Goal: Check status

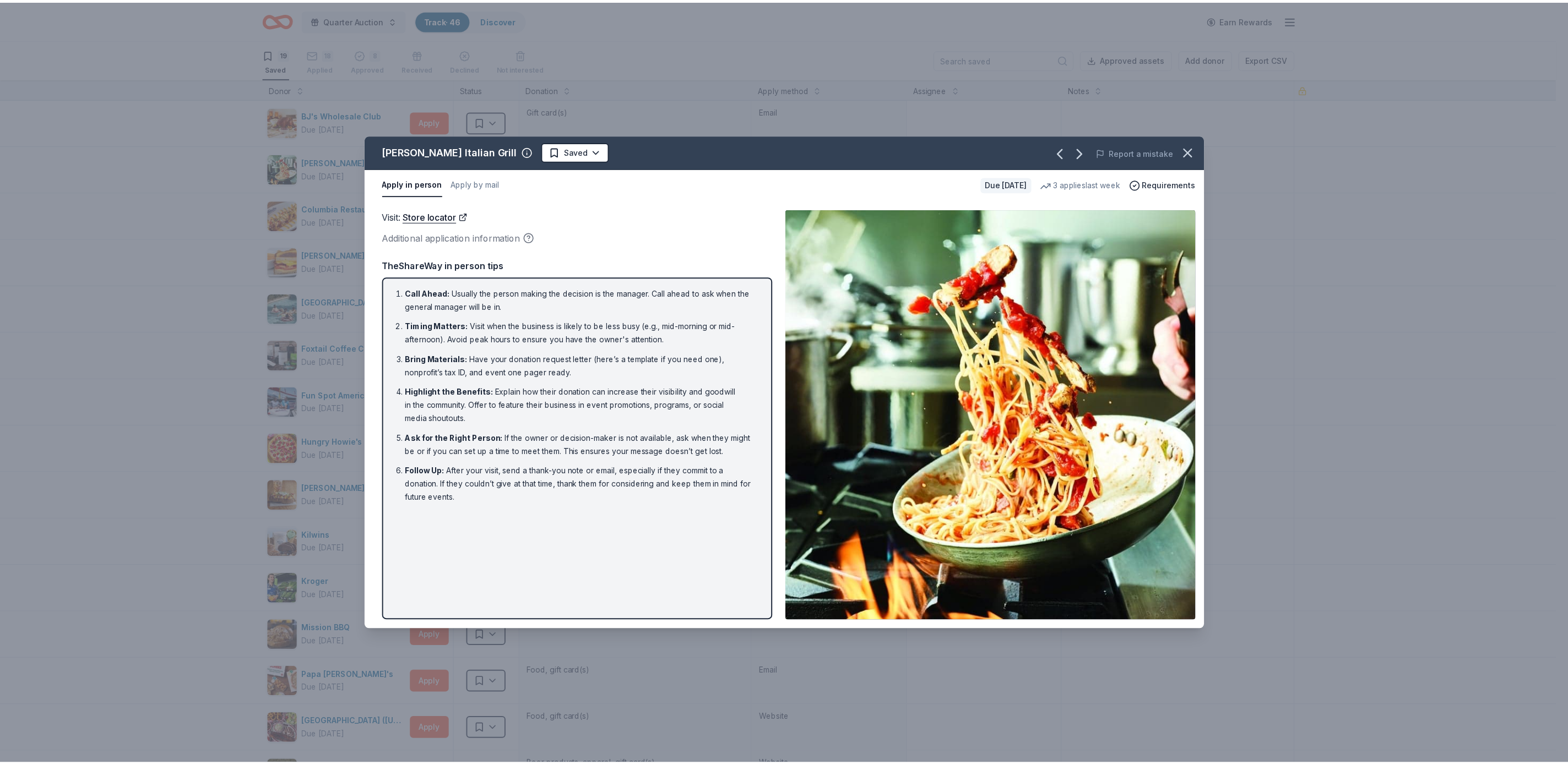
scroll to position [1, 0]
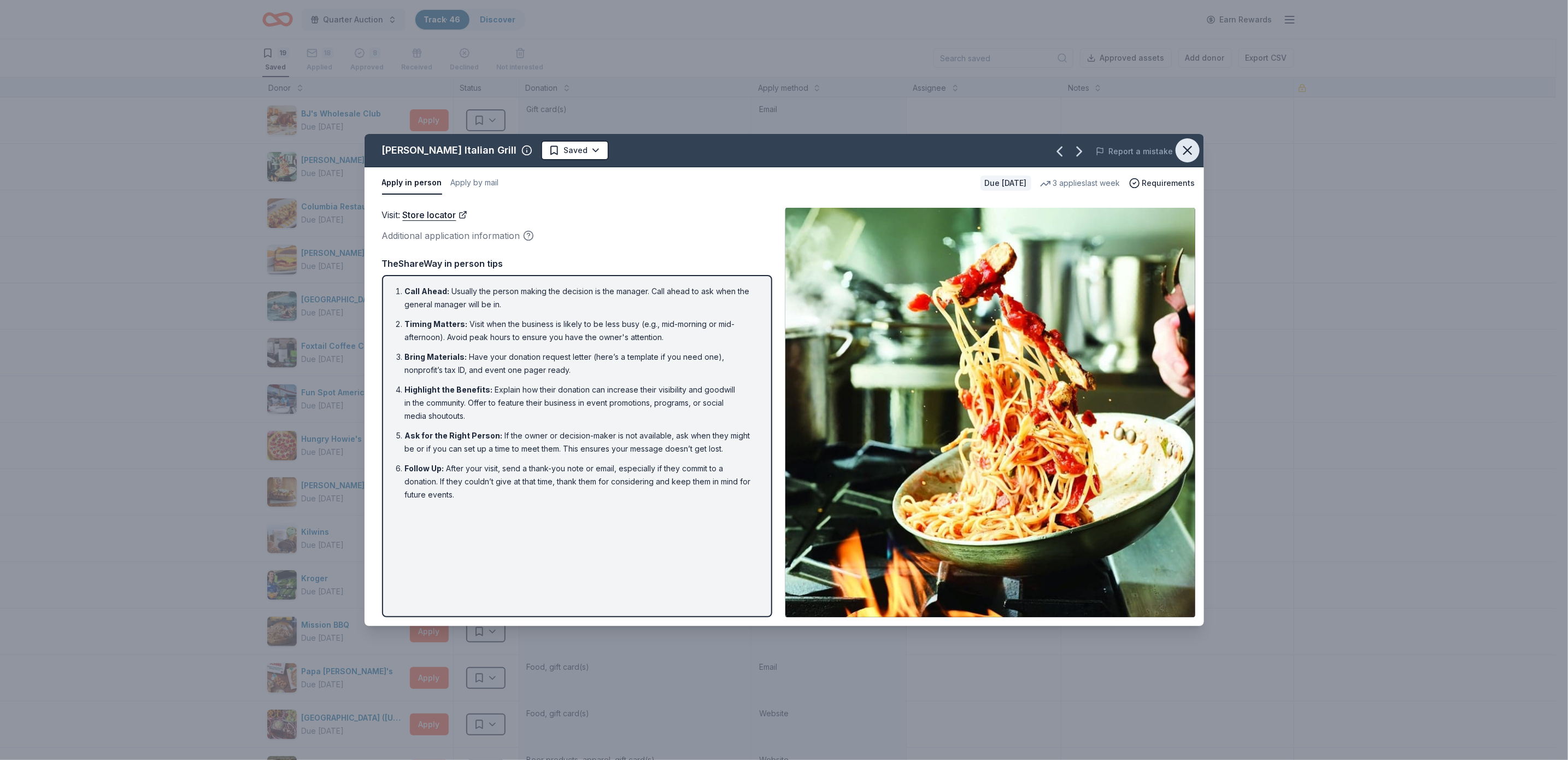
click at [1189, 147] on icon "button" at bounding box center [1187, 150] width 15 height 15
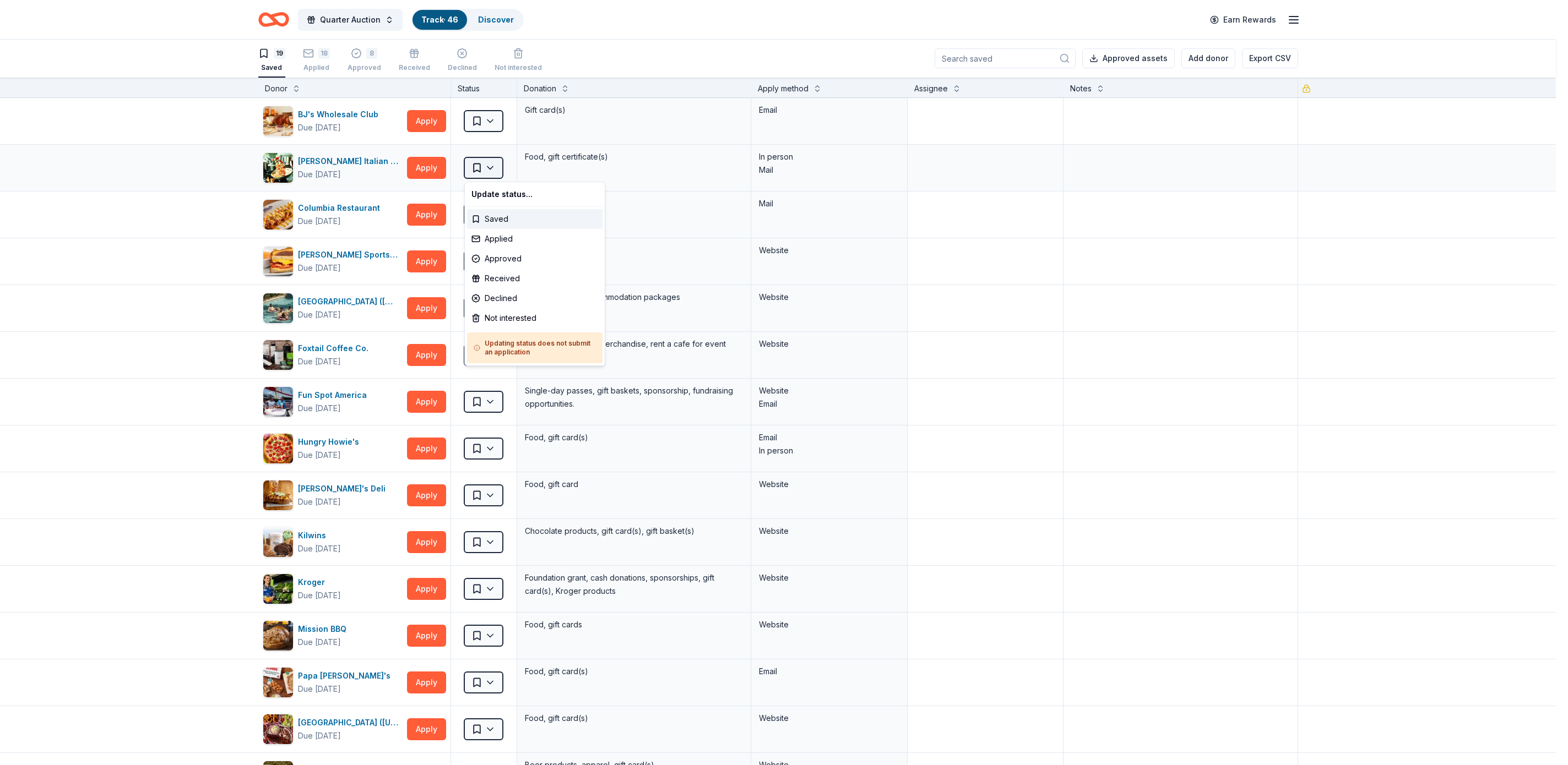
click at [488, 160] on html "Quarter Auction Track · 46 Discover Earn Rewards 19 Saved 18 Applied 8 Approved…" at bounding box center [784, 382] width 1568 height 765
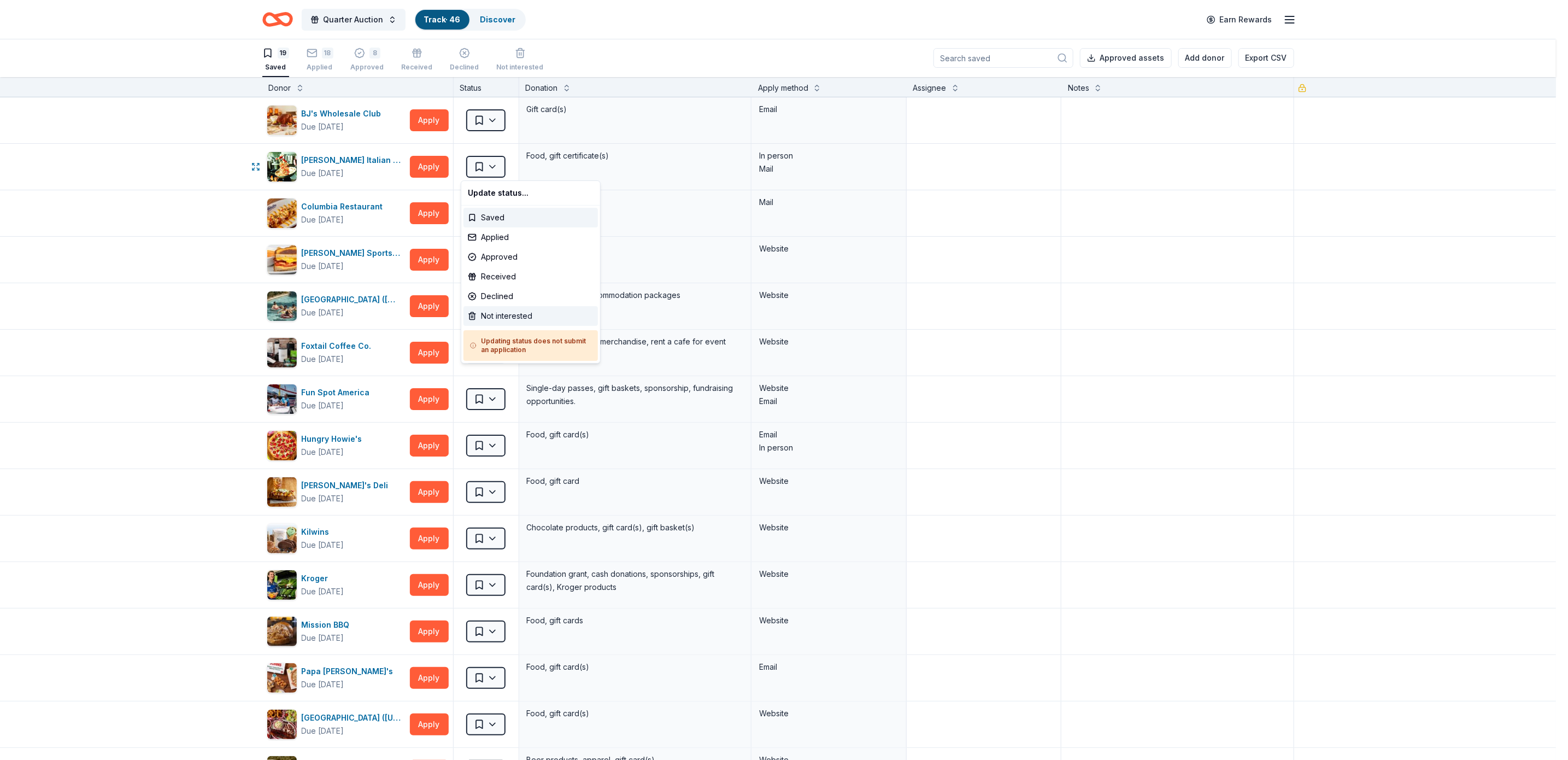
click at [512, 312] on div "Not interested" at bounding box center [531, 316] width 135 height 20
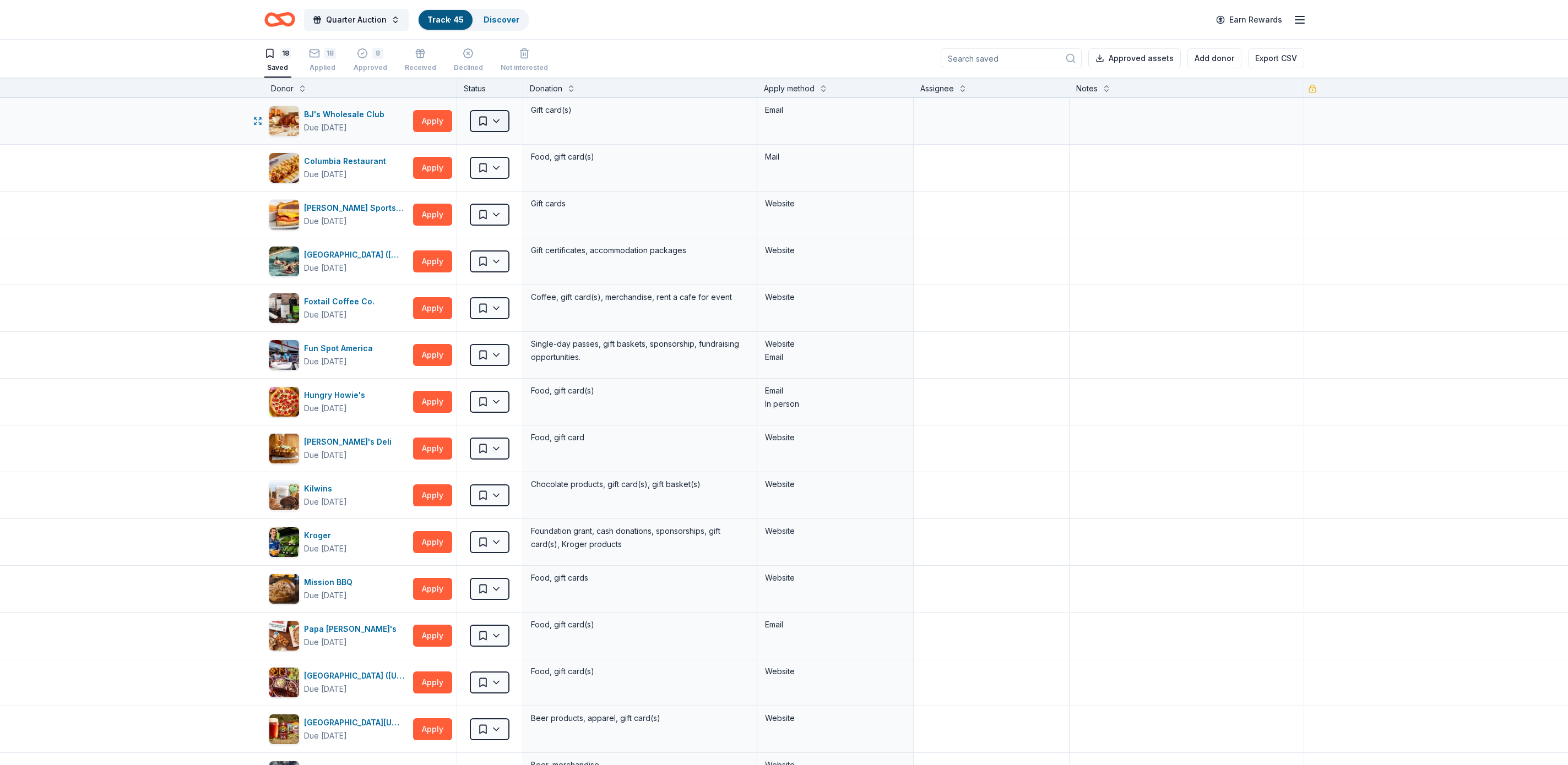
click at [489, 119] on html "Quarter Auction Track · 45 Discover Earn Rewards 18 Saved 18 Applied 8 Approved…" at bounding box center [784, 382] width 1568 height 765
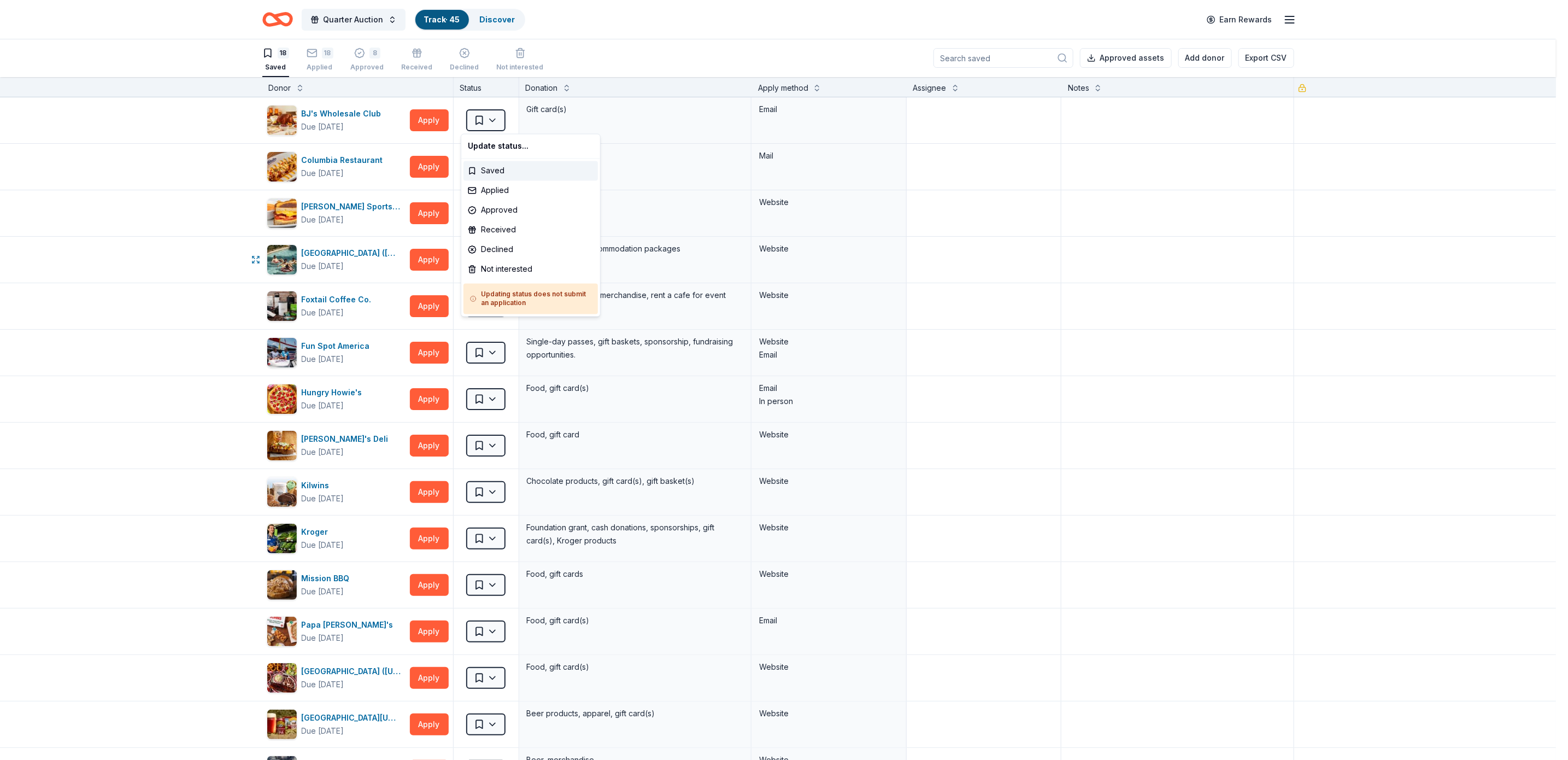
click at [1286, 261] on html "Quarter Auction Track · 45 Discover Earn Rewards 18 Saved 18 Applied 8 Approved…" at bounding box center [784, 379] width 1568 height 760
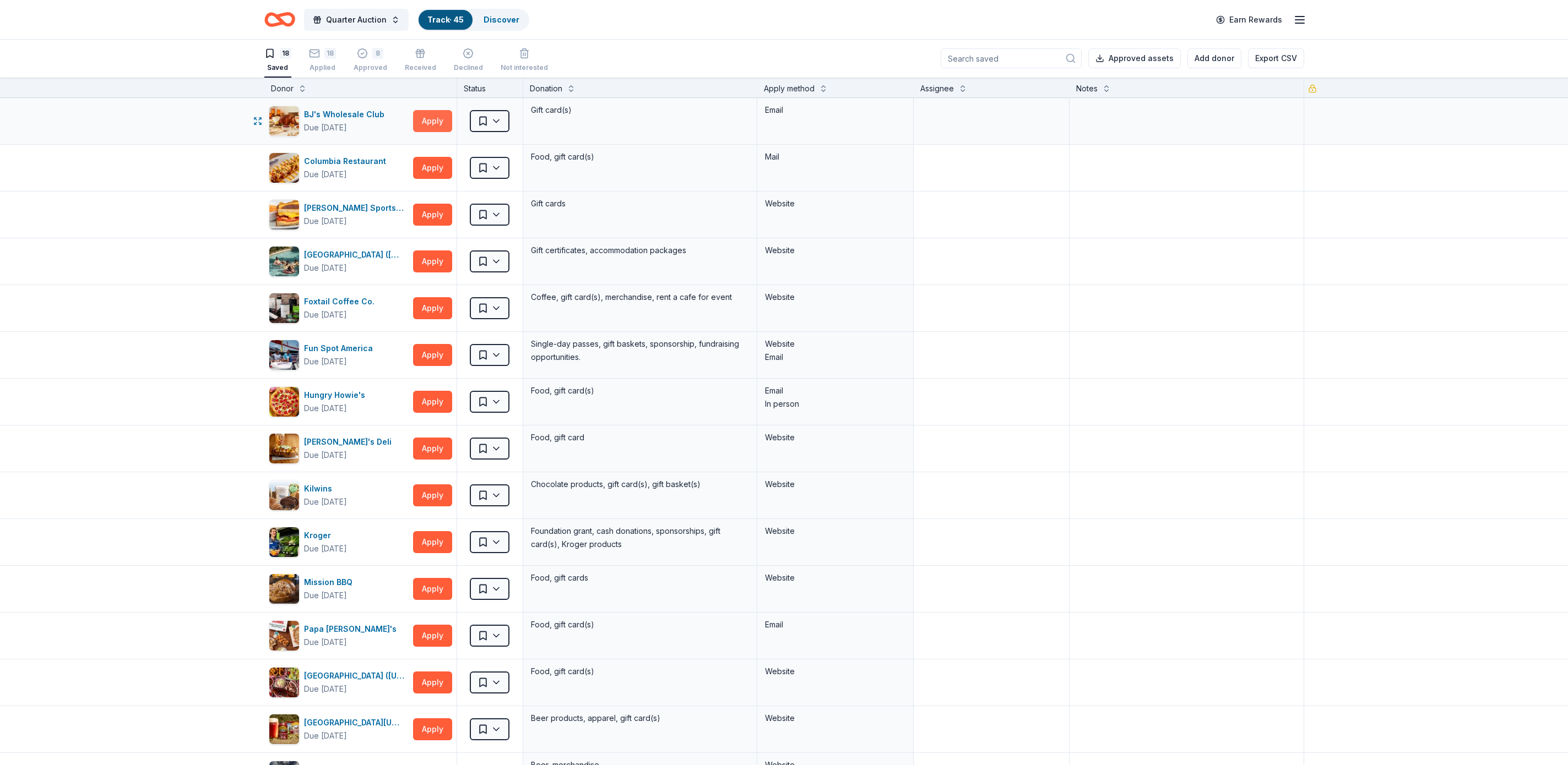
click at [421, 117] on button "Apply" at bounding box center [432, 121] width 39 height 22
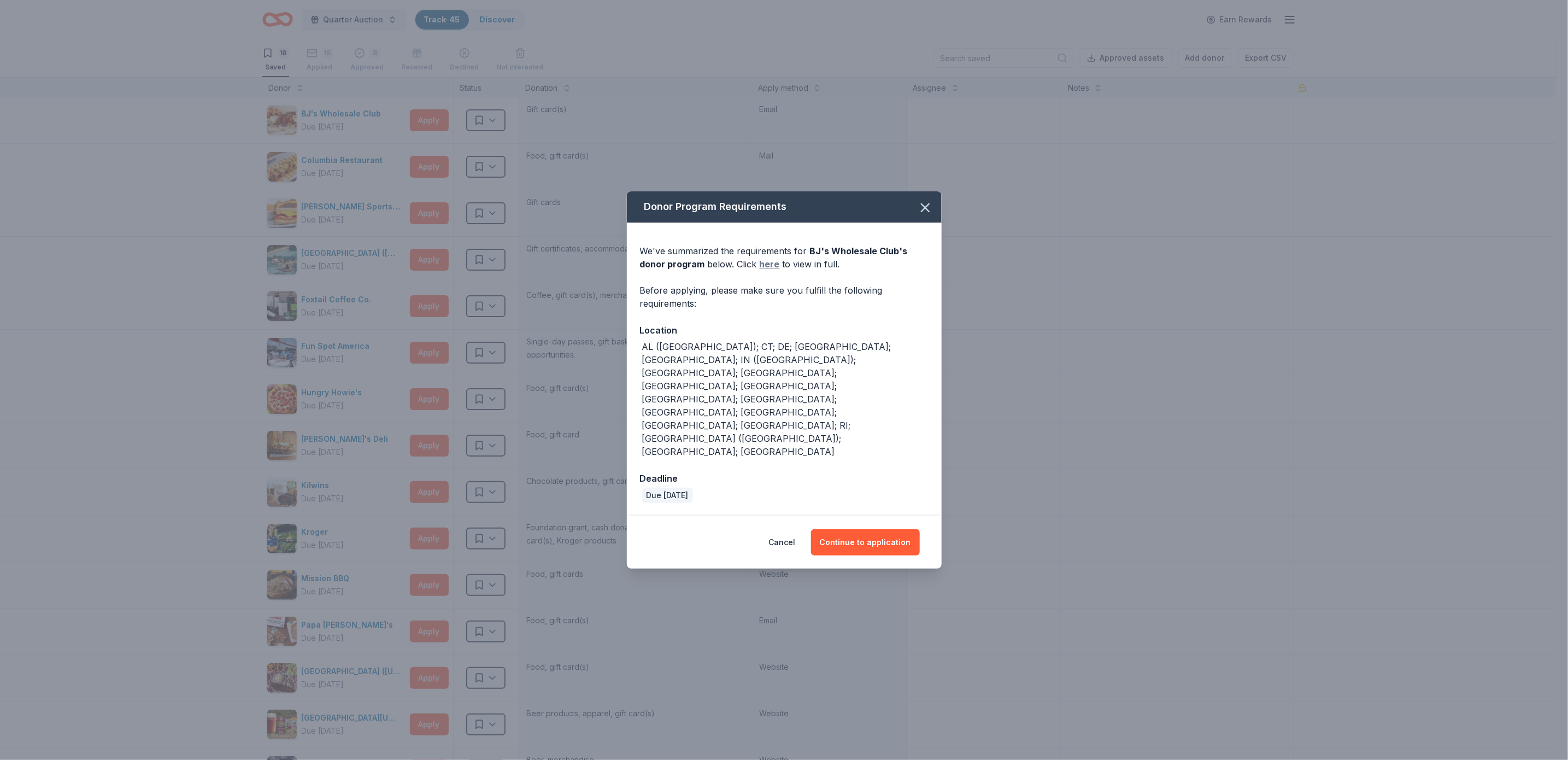
click at [772, 271] on link "here" at bounding box center [770, 264] width 20 height 14
click at [927, 215] on icon "button" at bounding box center [925, 207] width 15 height 15
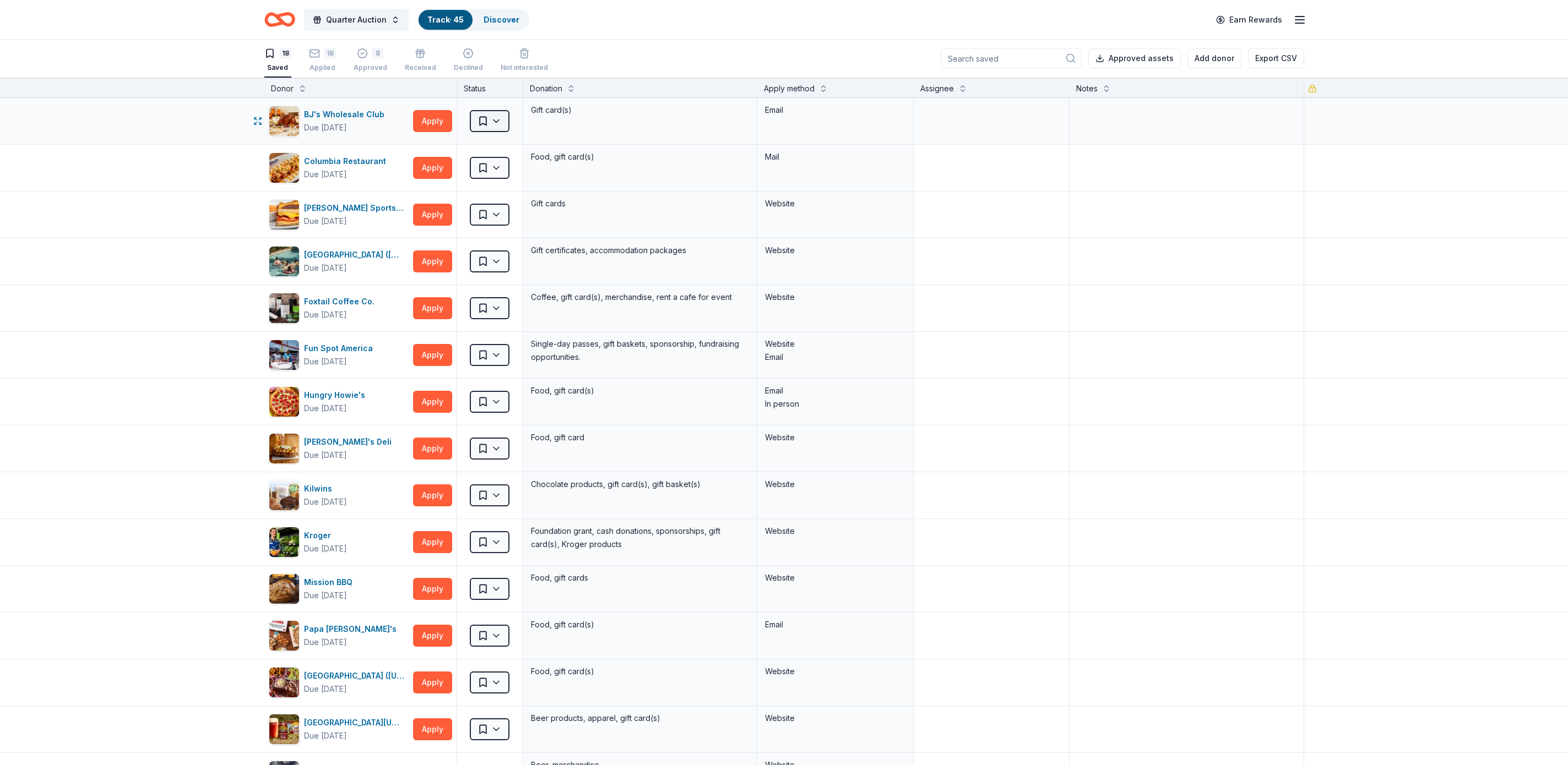
click at [497, 117] on html "Quarter Auction Track · 45 Discover Earn Rewards 18 Saved 18 Applied 8 Approved…" at bounding box center [784, 382] width 1568 height 765
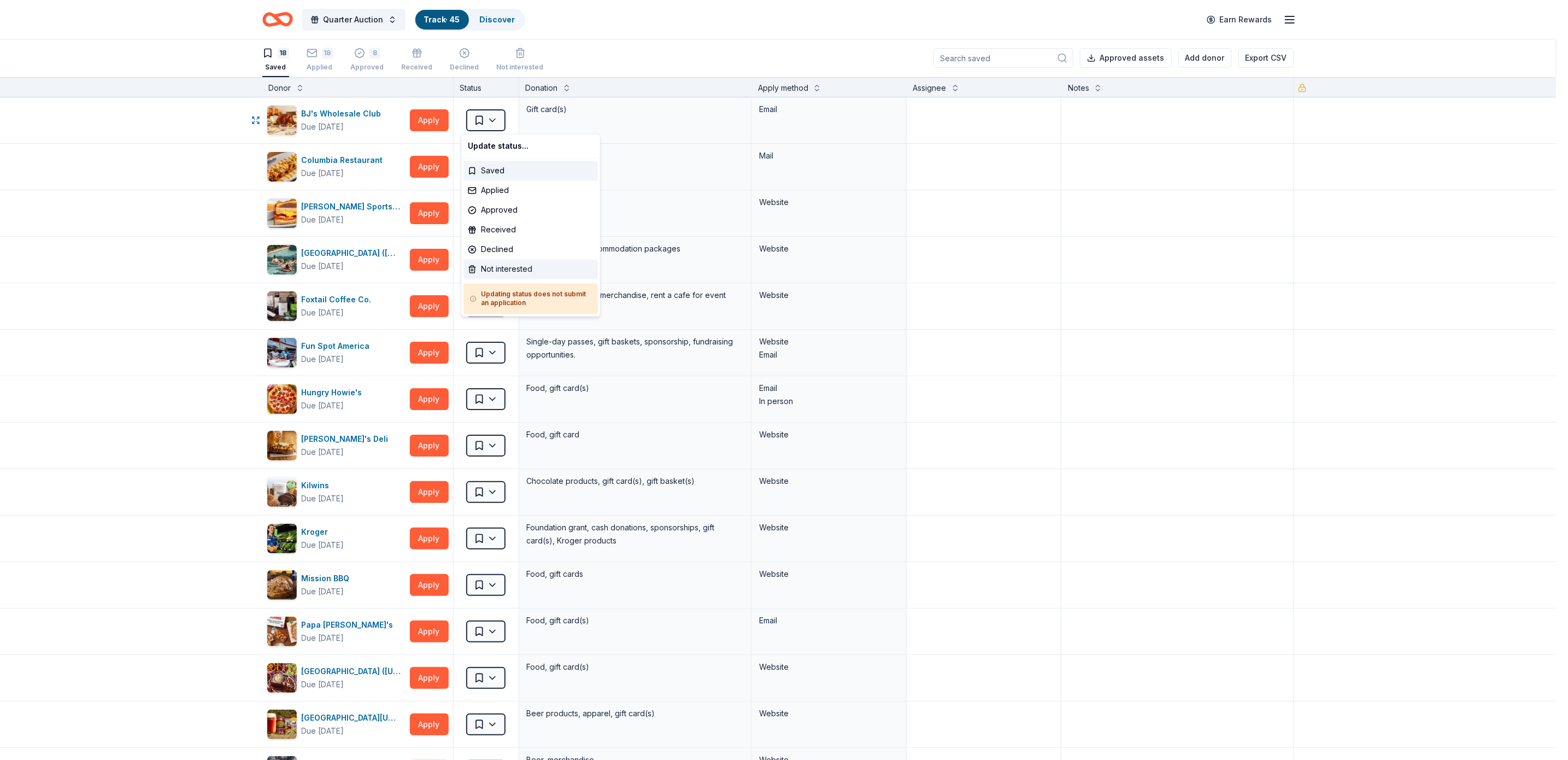
click at [509, 268] on div "Not interested" at bounding box center [531, 270] width 135 height 20
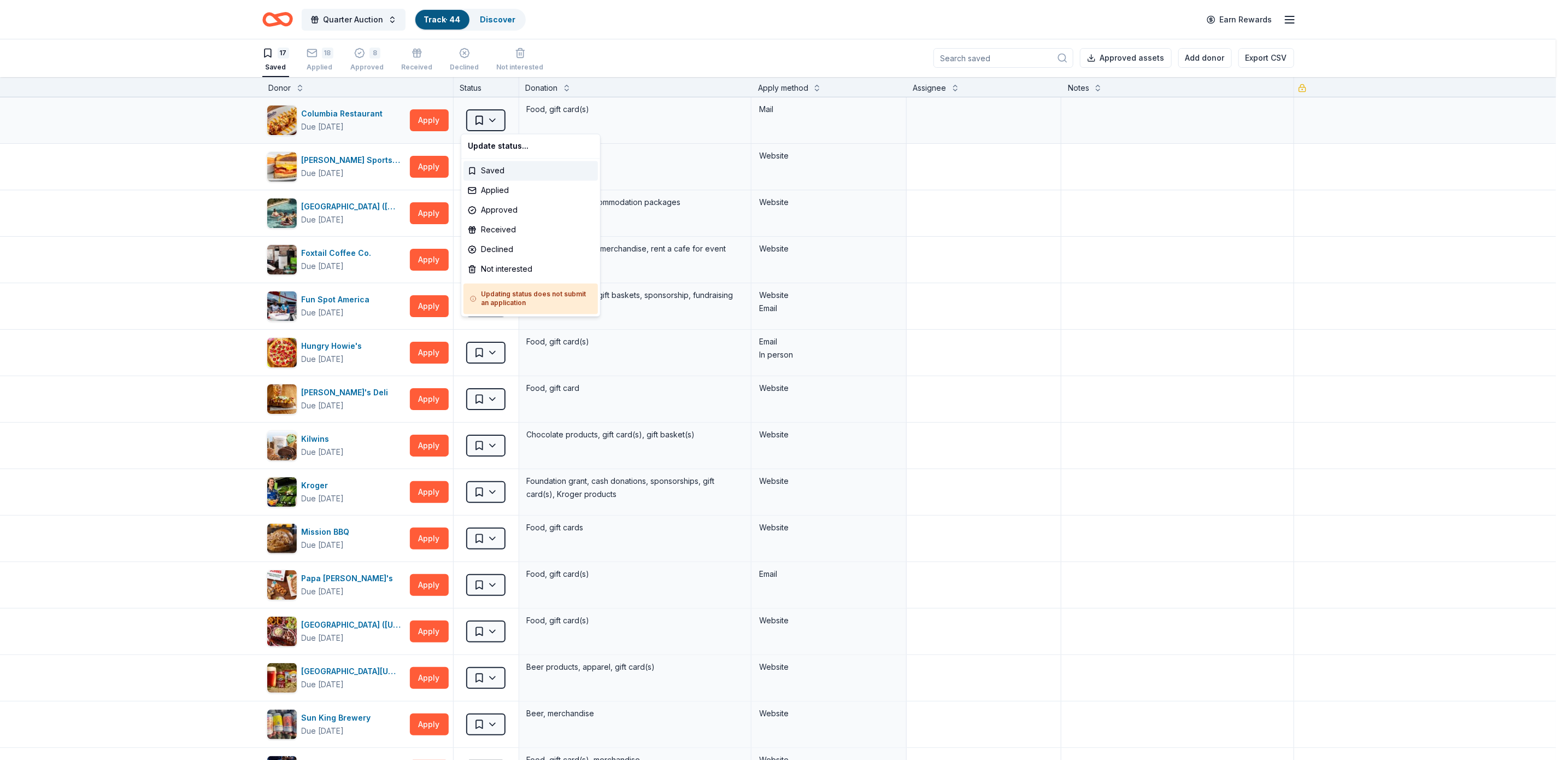
click at [485, 117] on html "Quarter Auction Track · 44 Discover Earn Rewards 17 Saved 18 Applied 8 Approved…" at bounding box center [784, 379] width 1568 height 760
click at [425, 121] on html "Quarter Auction Track · 44 Discover Earn Rewards 17 Saved 18 Applied 8 Approved…" at bounding box center [784, 379] width 1568 height 760
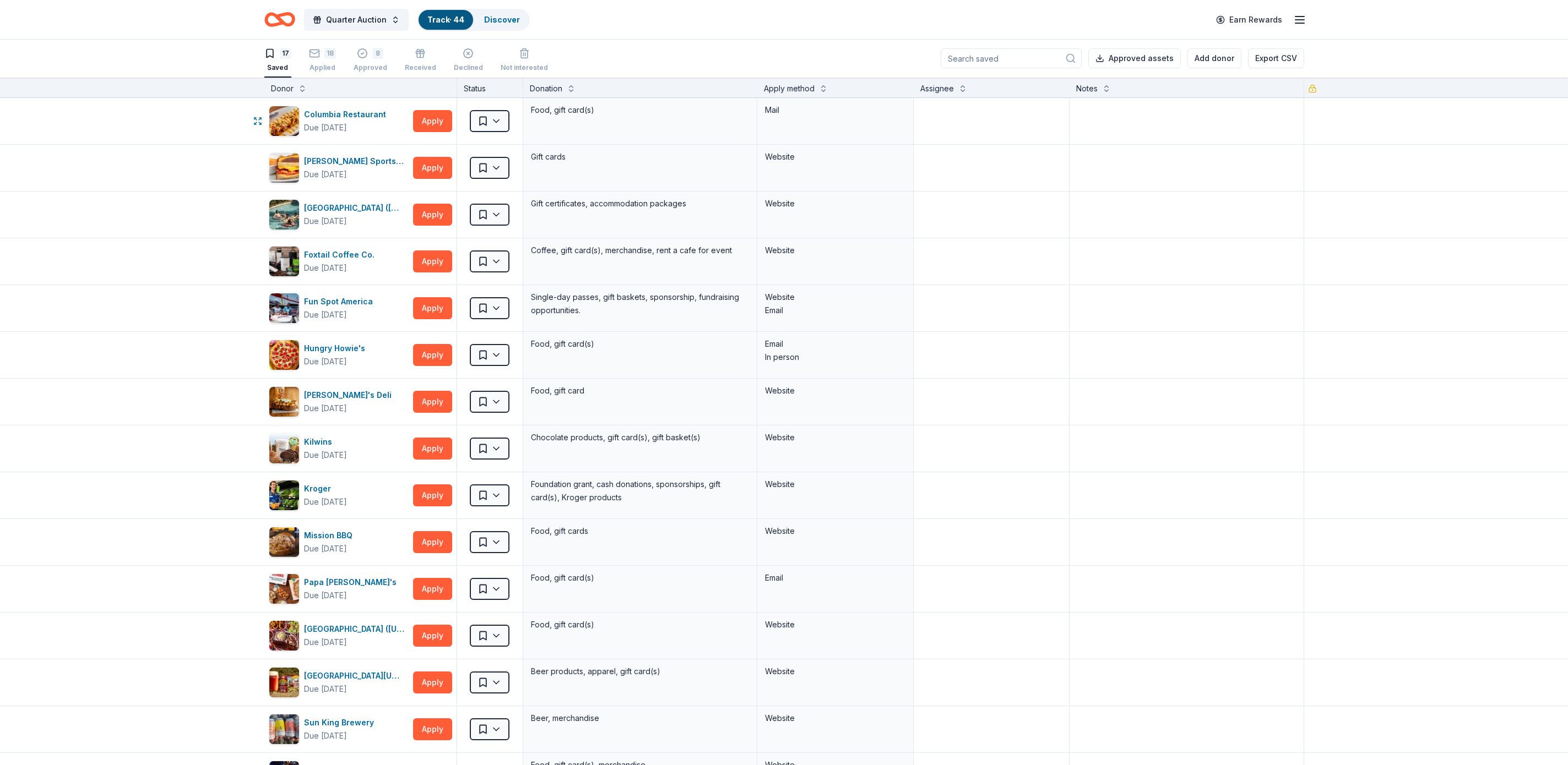
click at [428, 122] on button "Apply" at bounding box center [432, 121] width 39 height 22
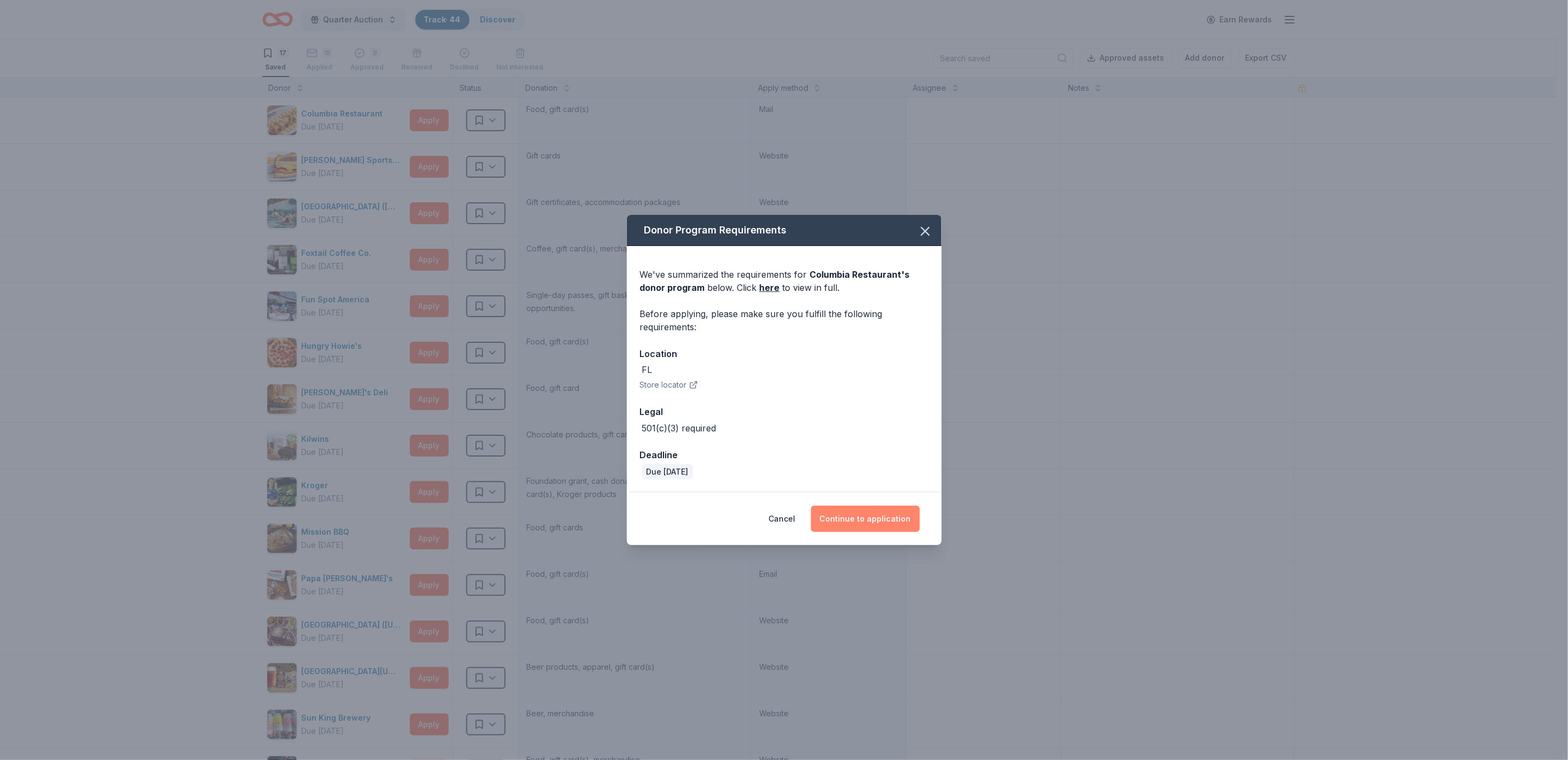
click at [857, 512] on button "Continue to application" at bounding box center [865, 518] width 109 height 26
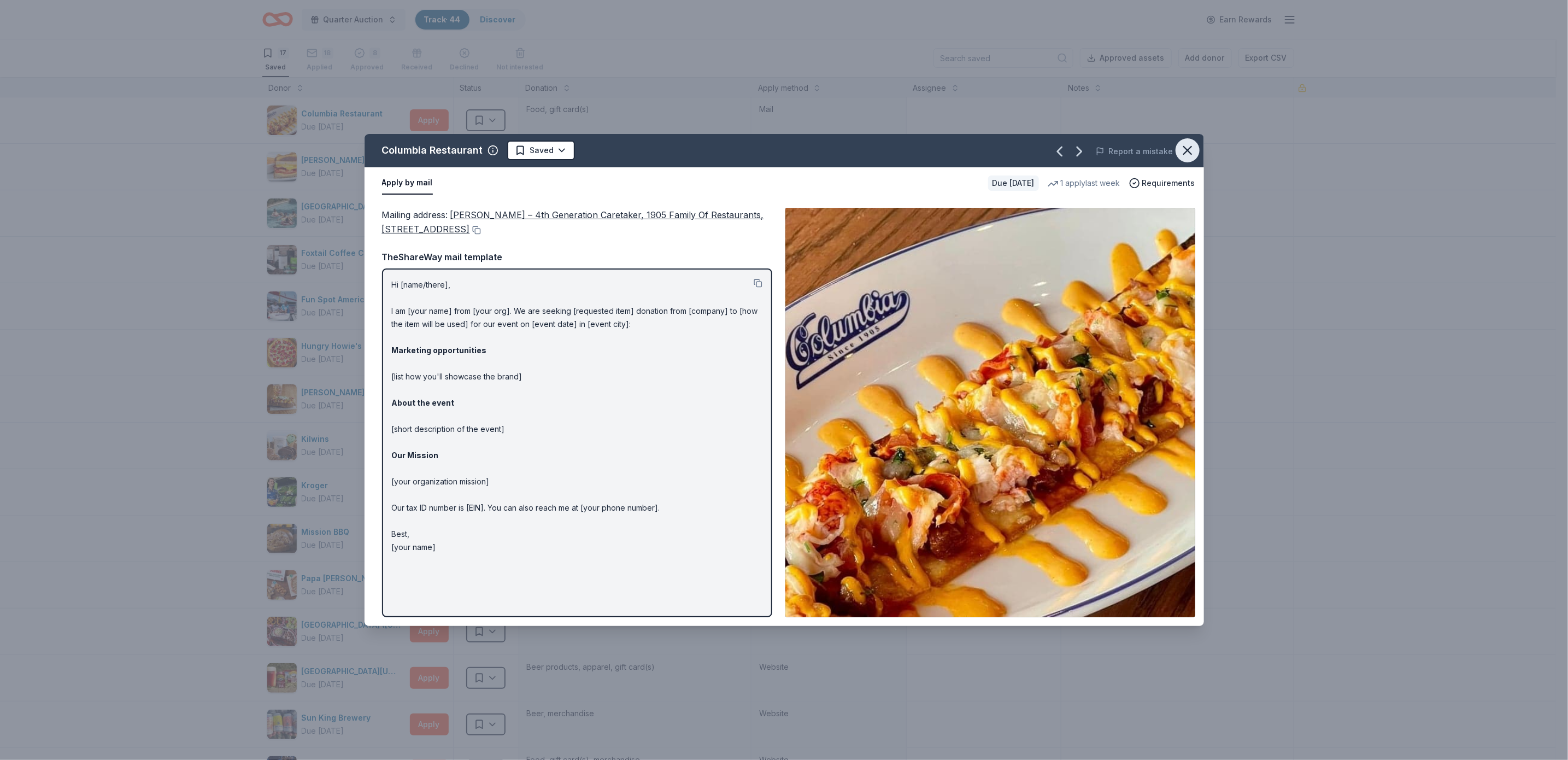
click at [1183, 145] on icon "button" at bounding box center [1187, 150] width 15 height 15
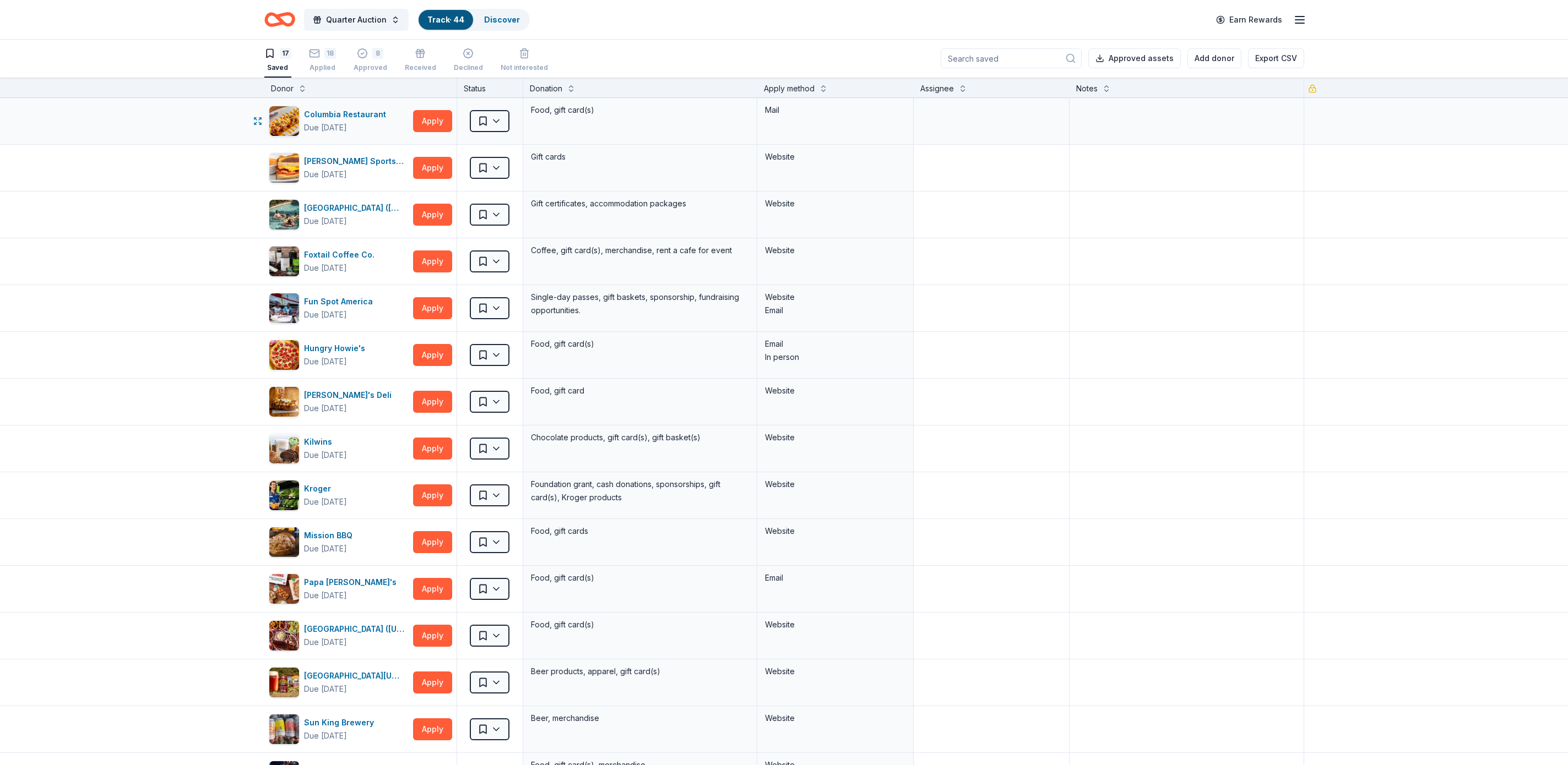
scroll to position [0, 0]
click at [426, 166] on button "Apply" at bounding box center [432, 168] width 39 height 22
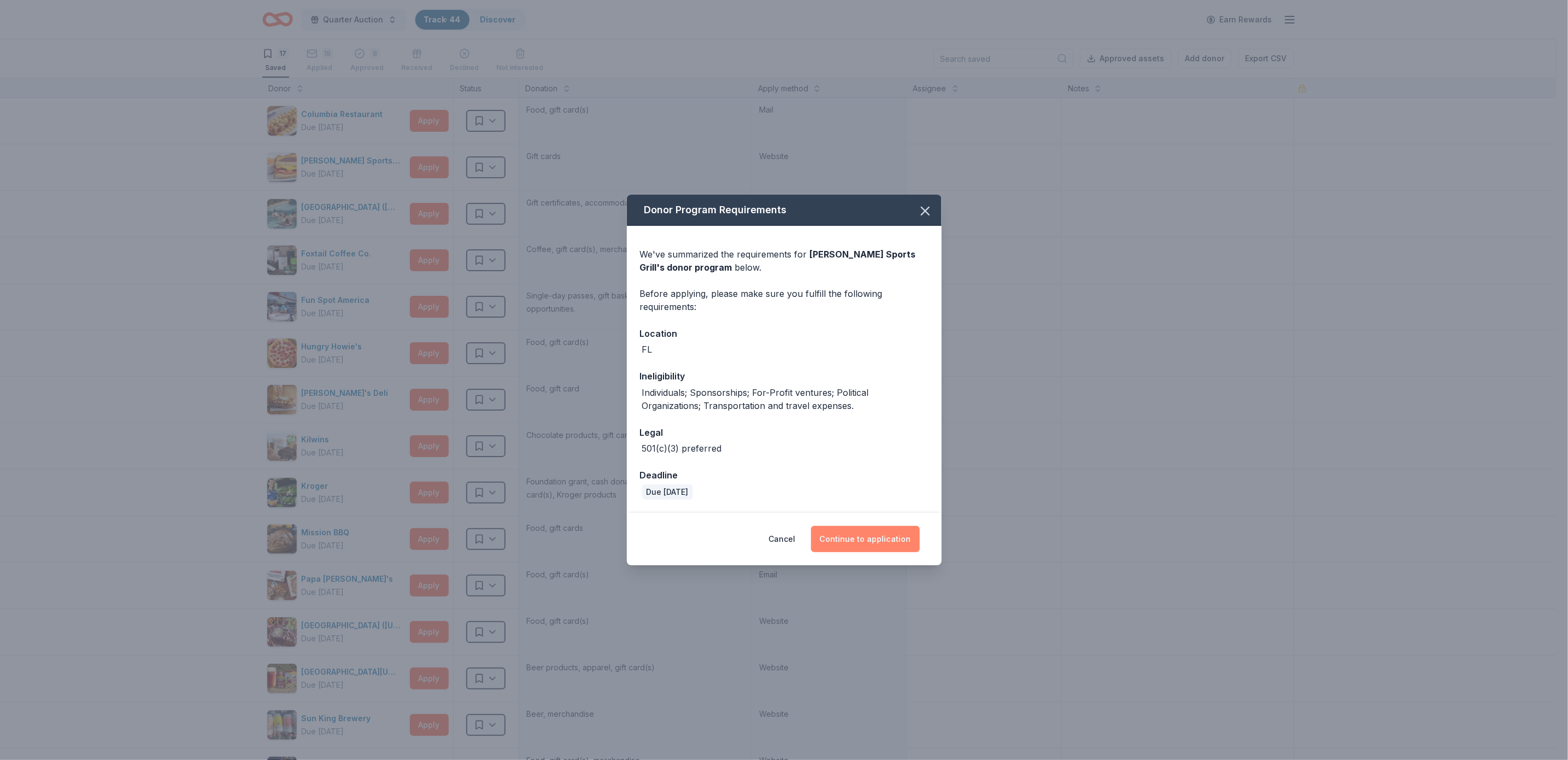
click at [899, 532] on button "Continue to application" at bounding box center [865, 538] width 109 height 26
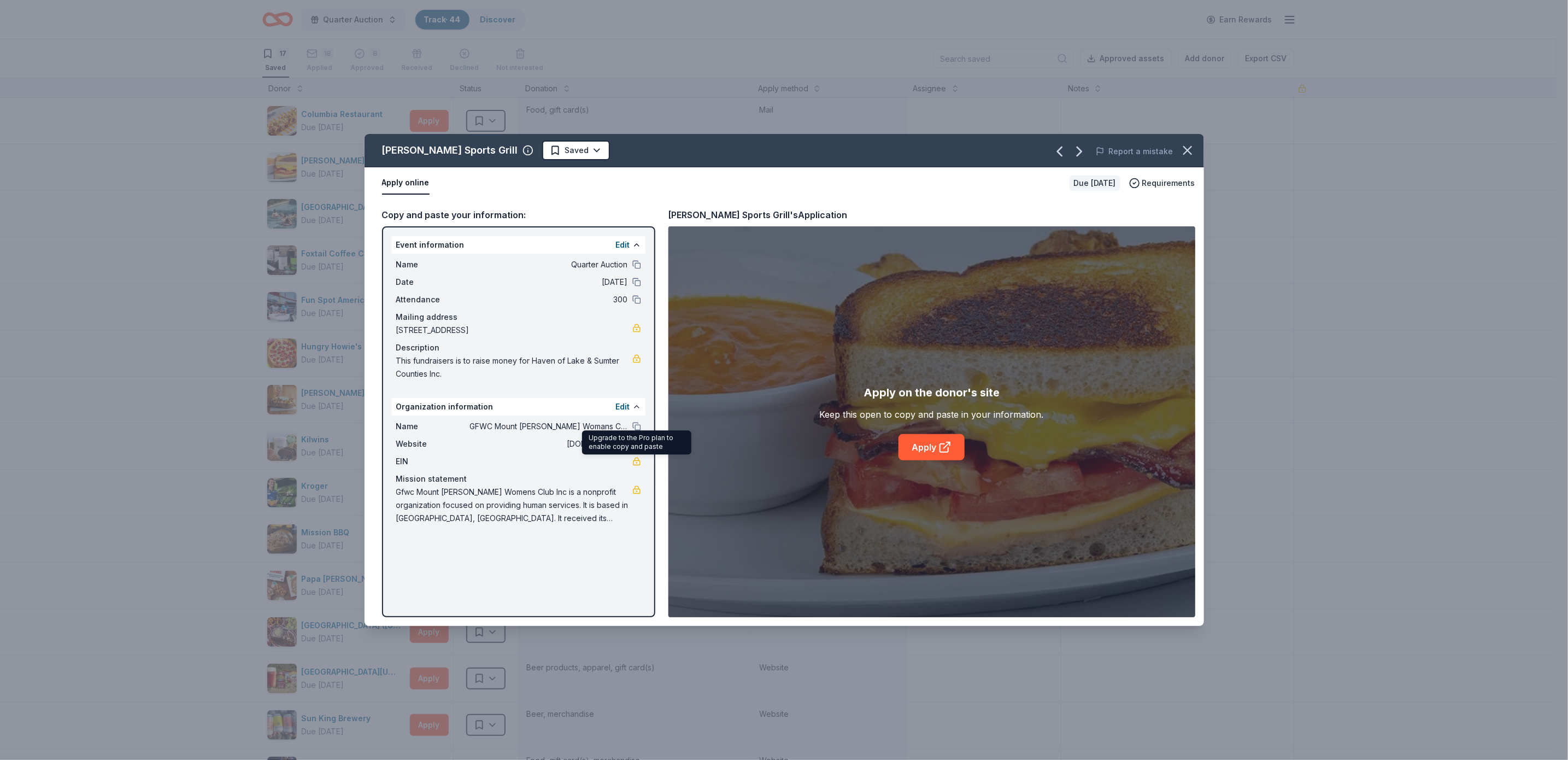
click at [602, 443] on div "Upgrade to the Pro plan to enable copy and paste Upgrade to the Pro plan to ena…" at bounding box center [637, 442] width 109 height 24
click at [633, 489] on link at bounding box center [637, 490] width 9 height 9
click at [930, 447] on link "Apply" at bounding box center [931, 447] width 66 height 26
click at [1186, 148] on icon "button" at bounding box center [1187, 150] width 7 height 7
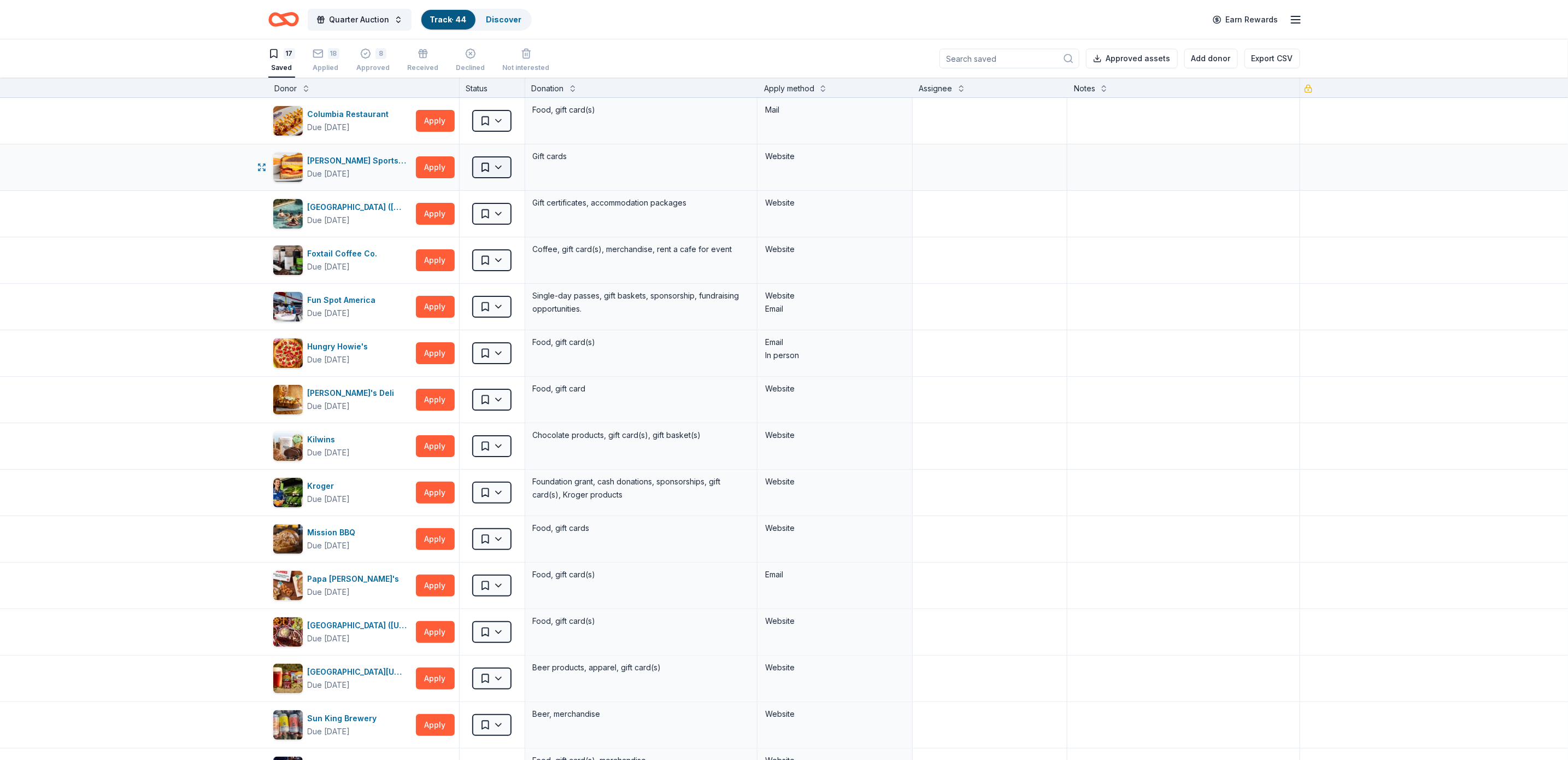
click at [490, 161] on html "Quarter Auction Track · 44 Discover Earn Rewards 17 Saved 18 Applied 8 Approved…" at bounding box center [784, 380] width 1568 height 760
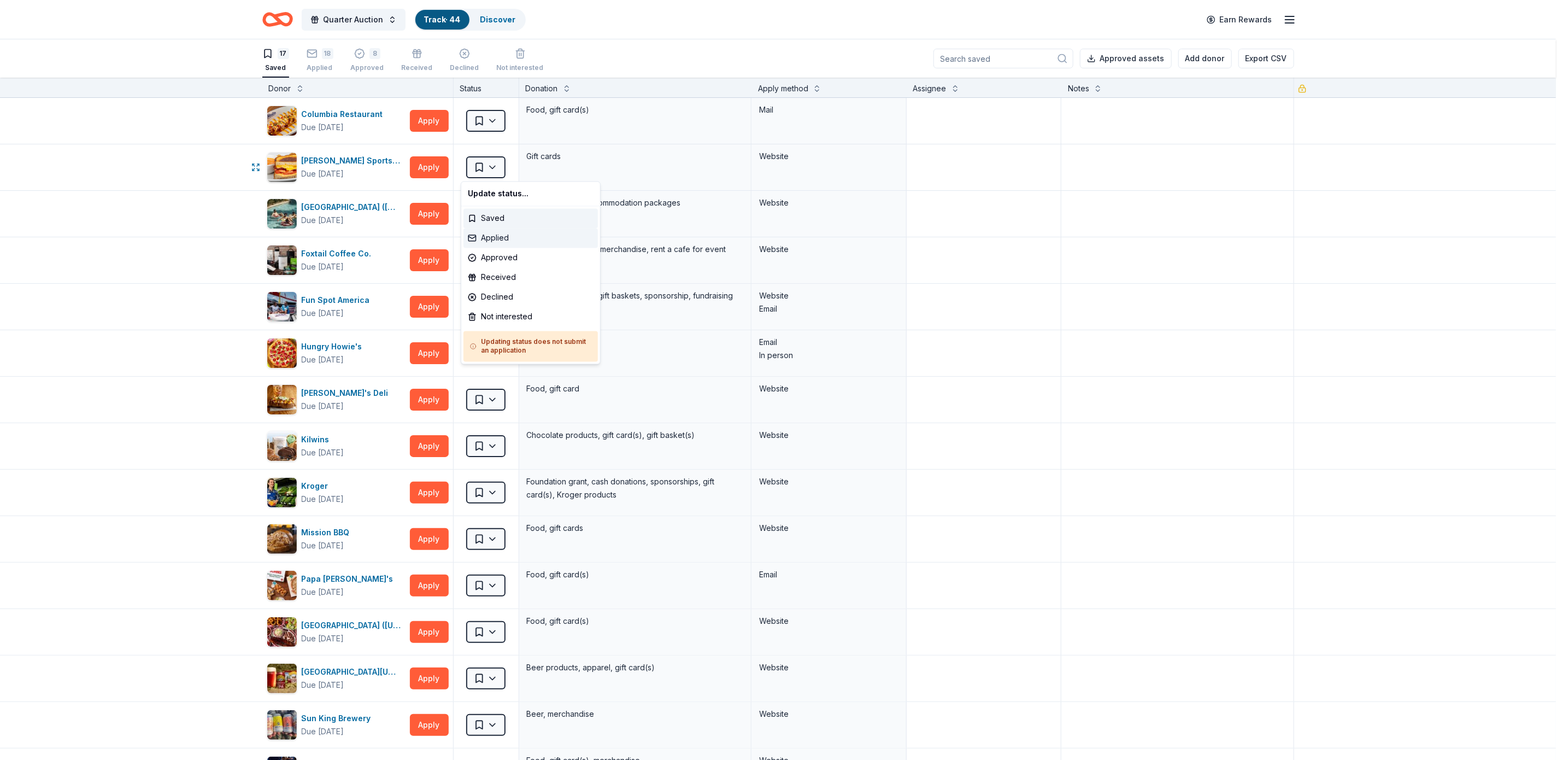
click at [500, 232] on div "Applied" at bounding box center [531, 239] width 135 height 20
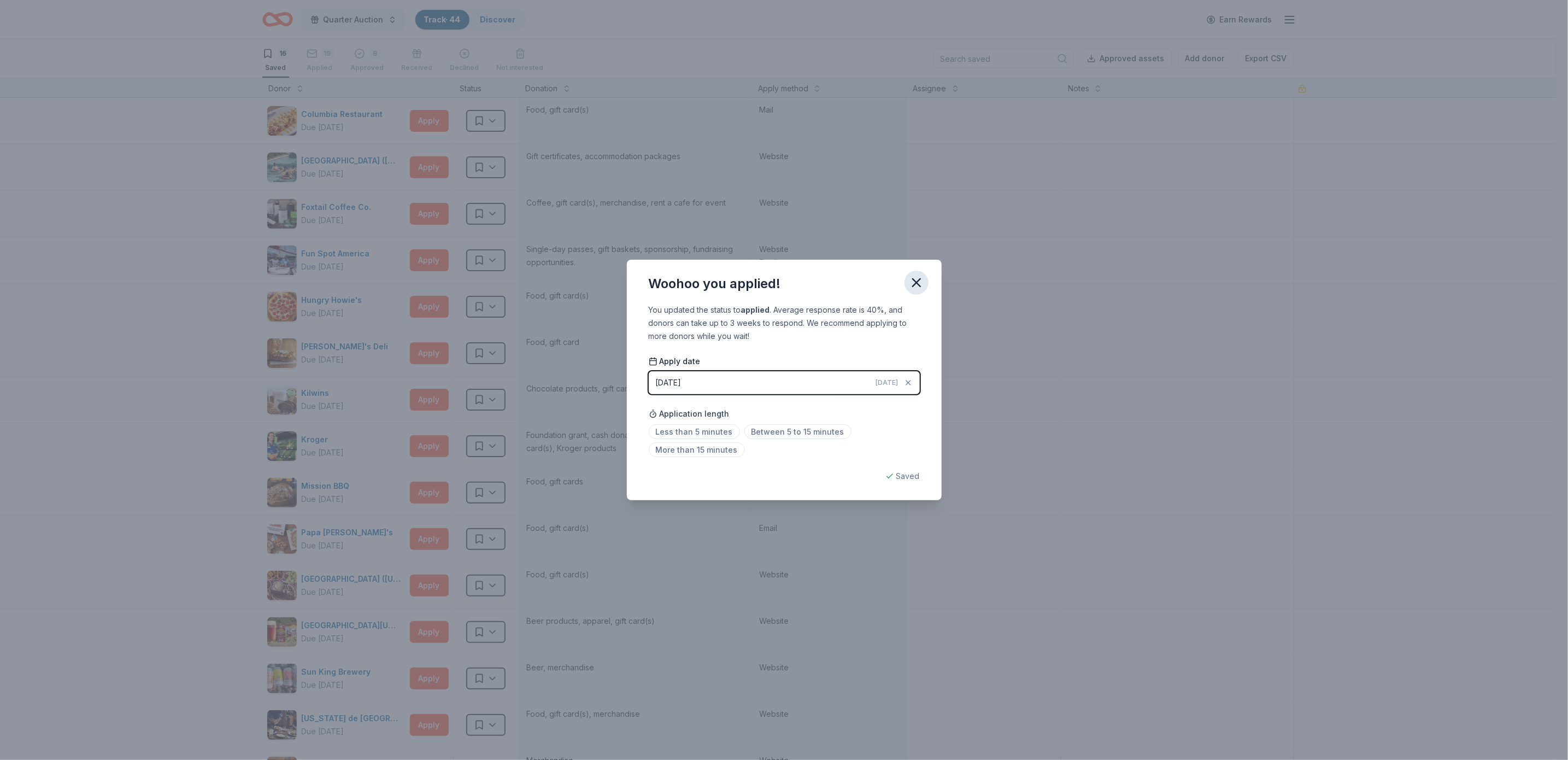
click at [919, 277] on icon "button" at bounding box center [916, 282] width 15 height 15
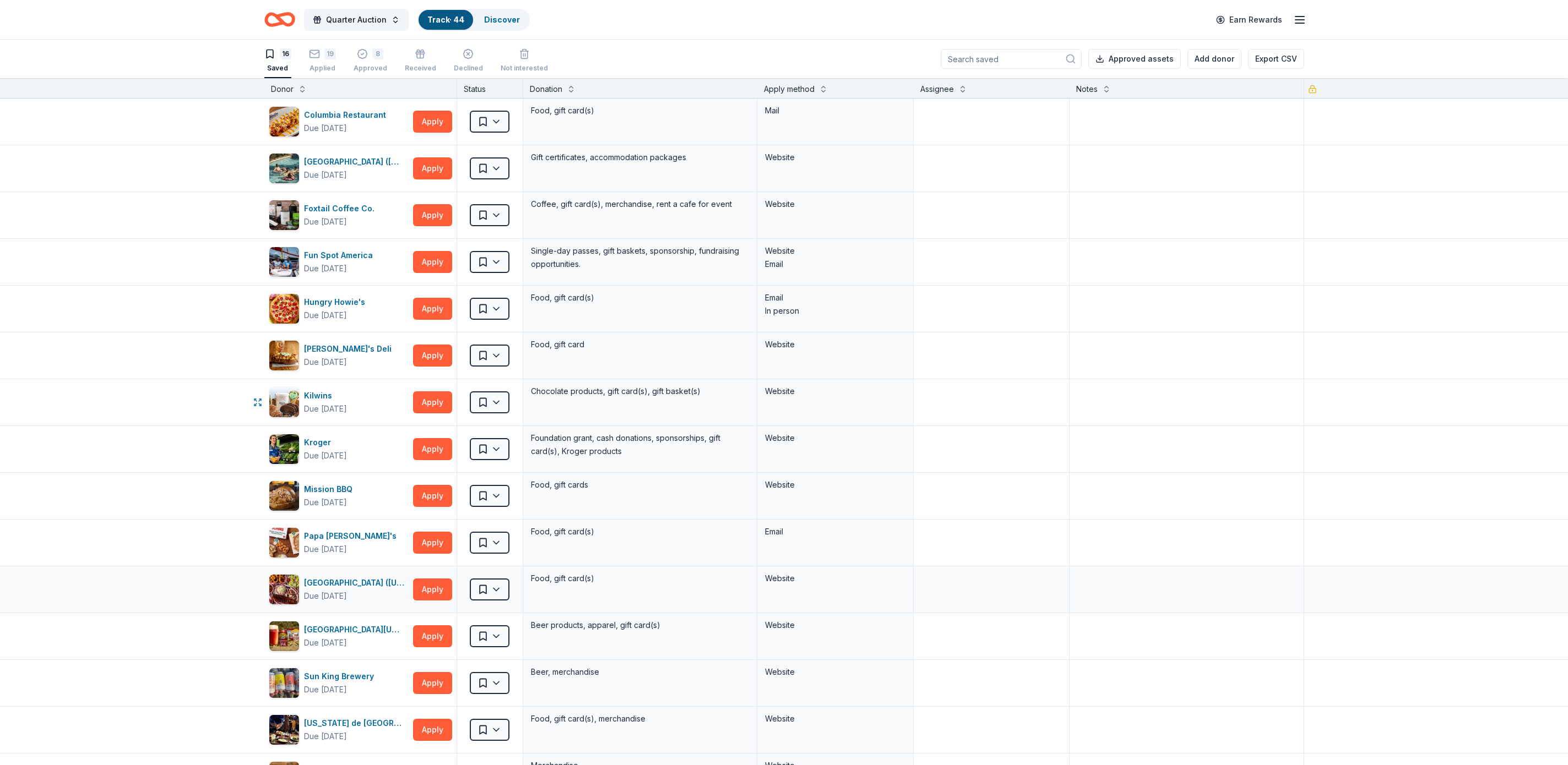
drag, startPoint x: 146, startPoint y: 423, endPoint x: 138, endPoint y: 601, distance: 178.2
click at [323, 54] on div "19" at bounding box center [323, 48] width 27 height 11
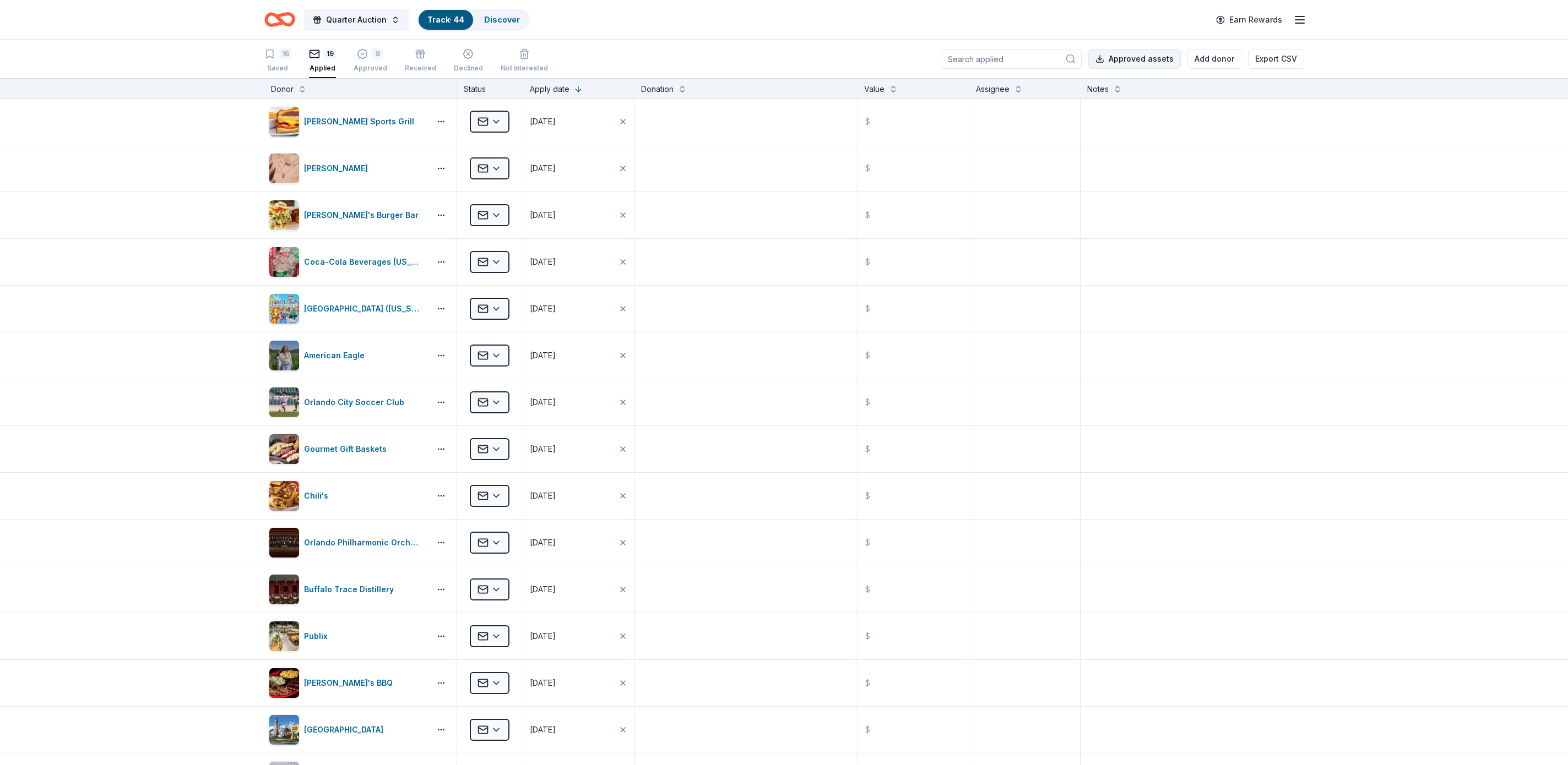
click at [1155, 57] on button "Approved assets" at bounding box center [1134, 59] width 93 height 20
click at [374, 62] on div "8 Approved" at bounding box center [370, 60] width 34 height 25
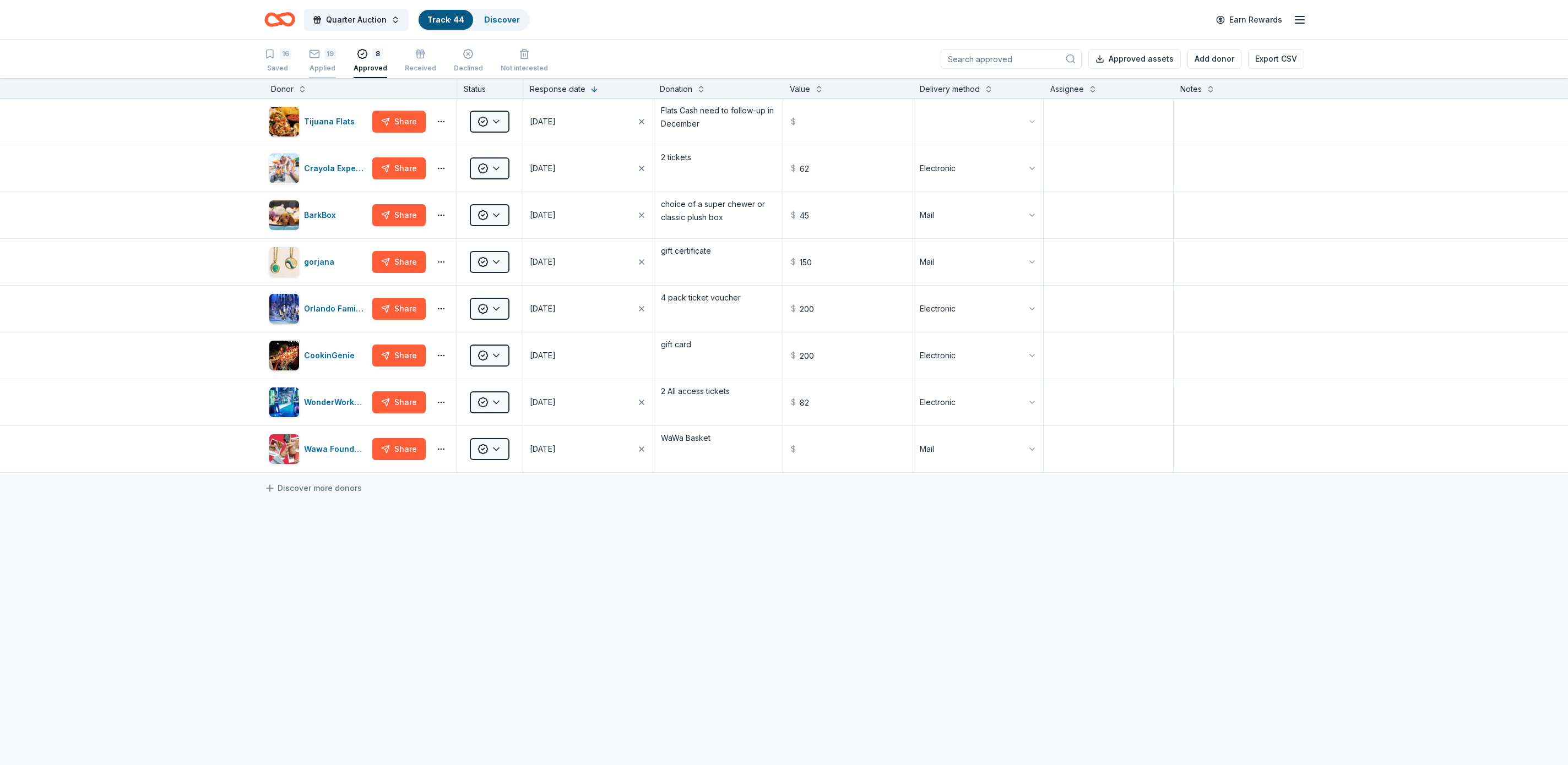
click at [319, 60] on div "19 Applied" at bounding box center [323, 55] width 27 height 25
